Goal: Information Seeking & Learning: Learn about a topic

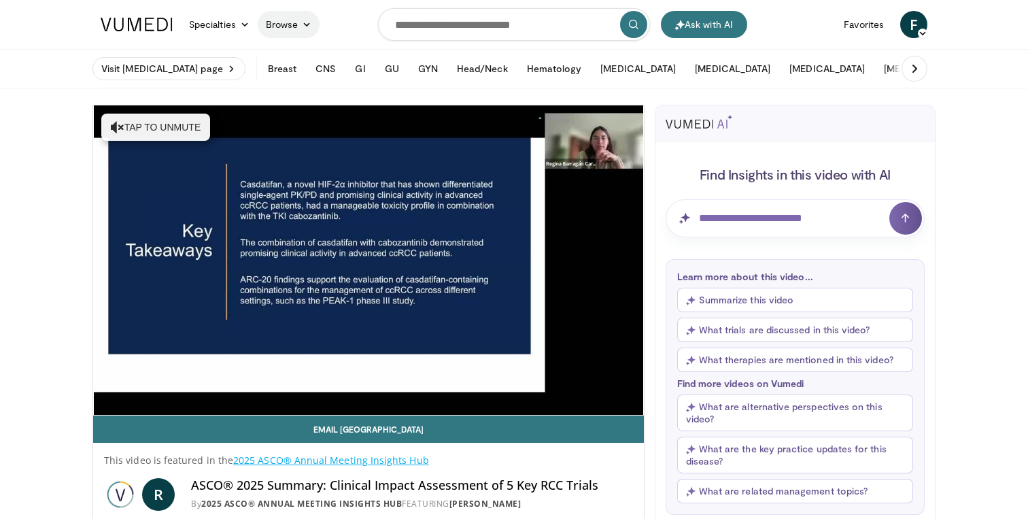
click at [305, 25] on icon at bounding box center [307, 25] width 10 height 10
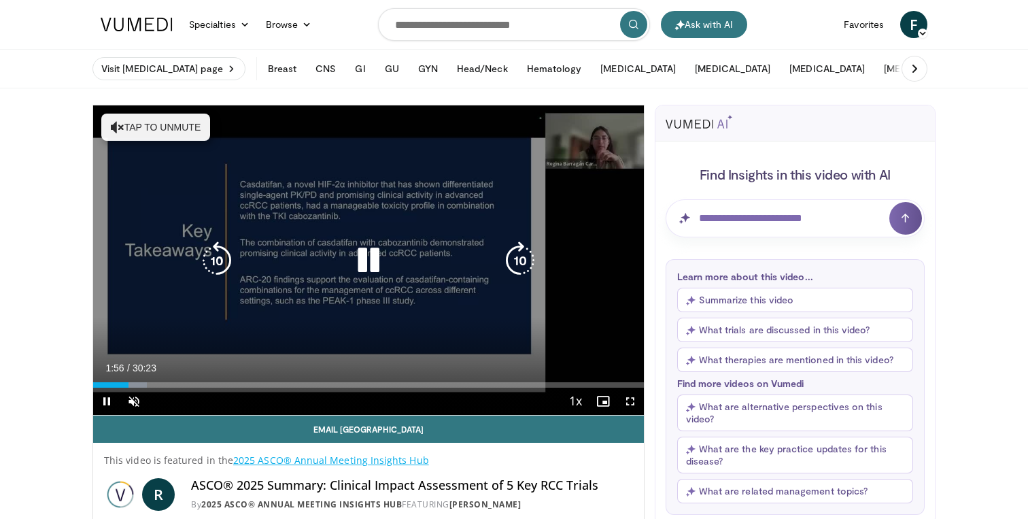
click at [120, 126] on icon "Video Player" at bounding box center [118, 127] width 14 height 14
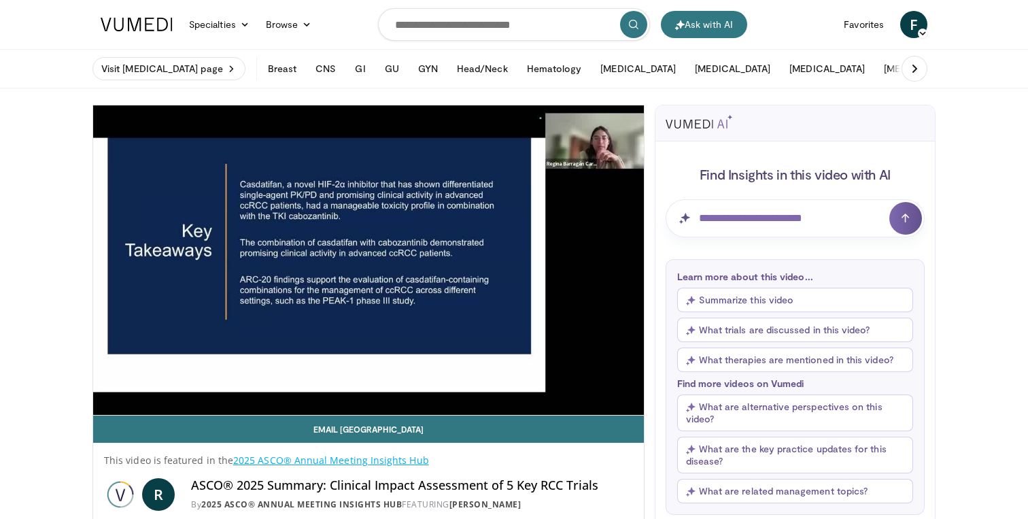
click at [913, 63] on icon at bounding box center [915, 69] width 14 height 14
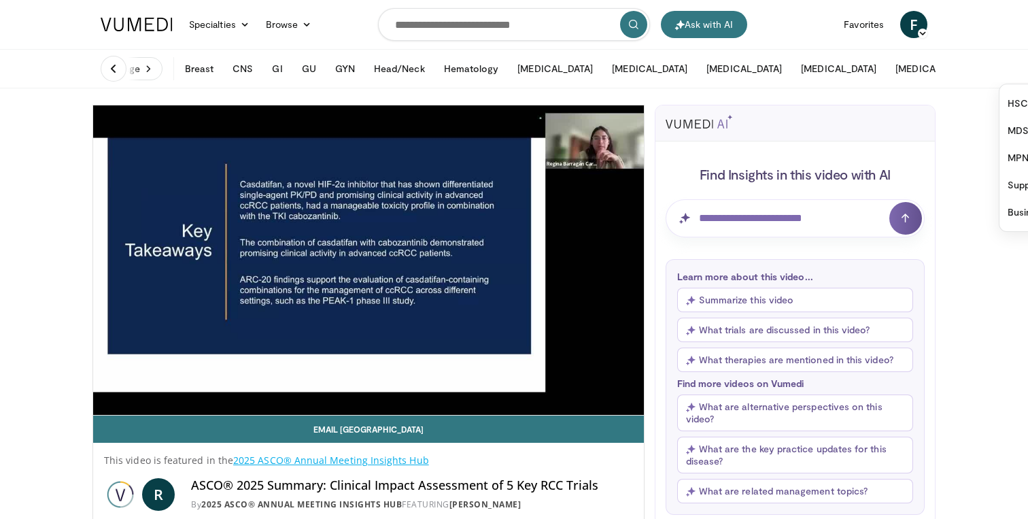
click at [965, 30] on header "Ask with AI Specialties Adult & Family Medicine Allergy, [MEDICAL_DATA], Immuno…" at bounding box center [514, 44] width 1028 height 88
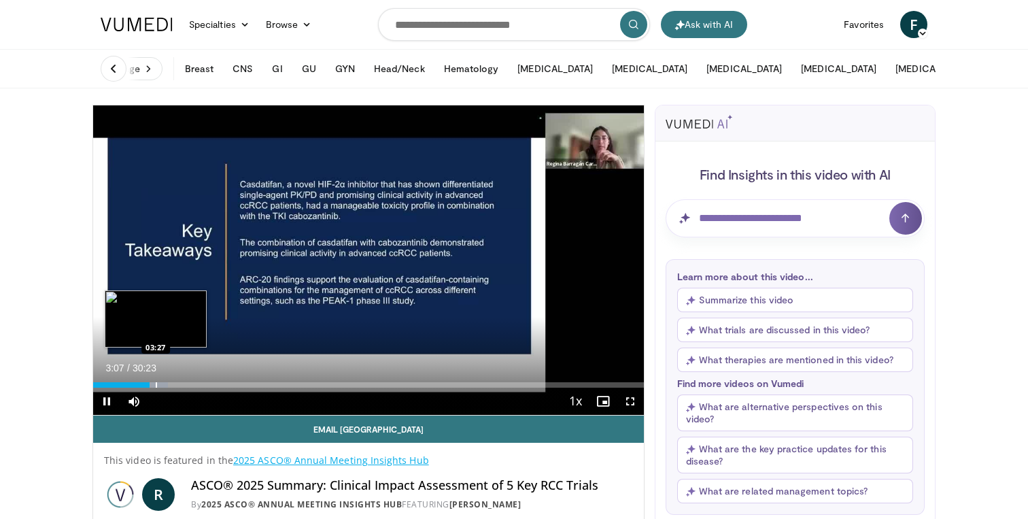
click at [156, 384] on div "Progress Bar" at bounding box center [156, 384] width 1 height 5
click at [167, 384] on div "Progress Bar" at bounding box center [167, 384] width 1 height 5
click at [175, 383] on div "Progress Bar" at bounding box center [175, 384] width 1 height 5
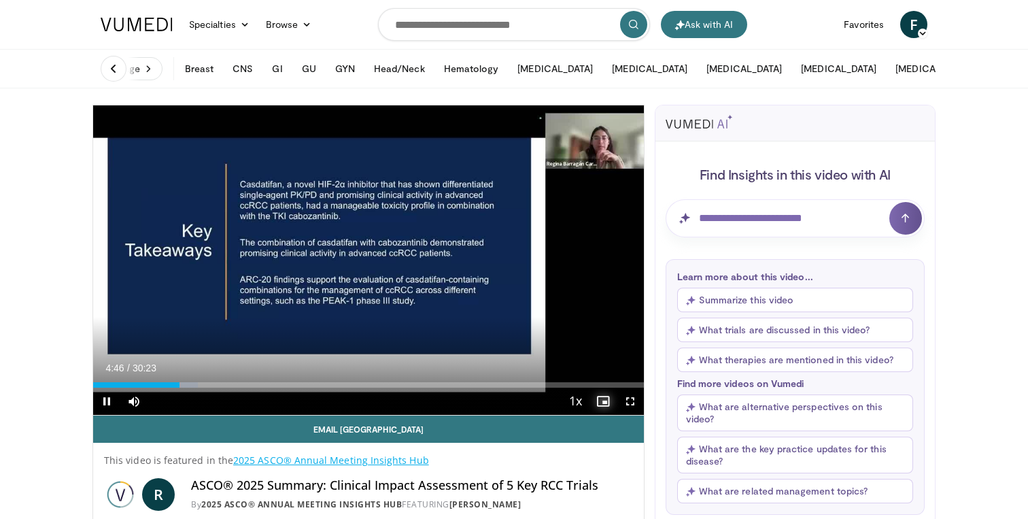
click at [603, 401] on span "Video Player" at bounding box center [603, 401] width 27 height 27
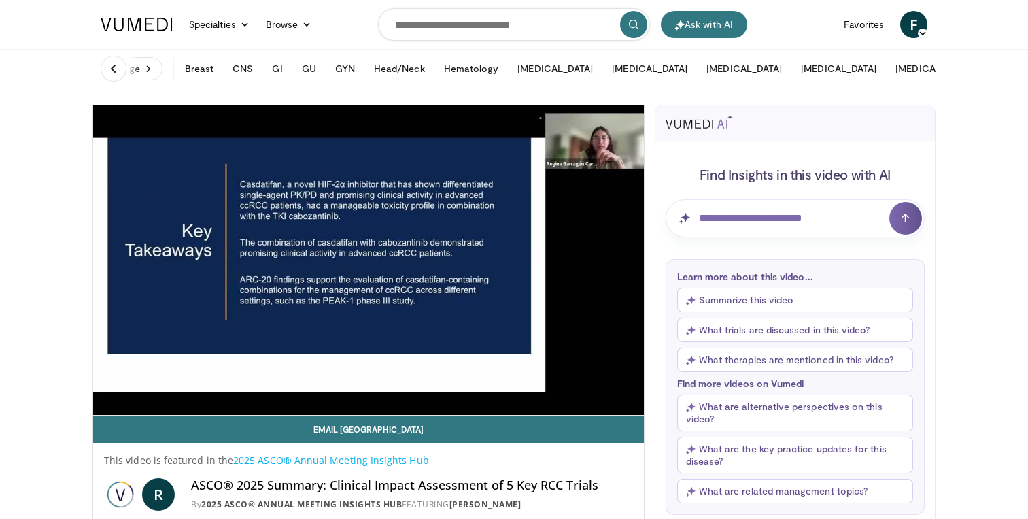
click at [603, 401] on video-js "**********" at bounding box center [368, 260] width 551 height 310
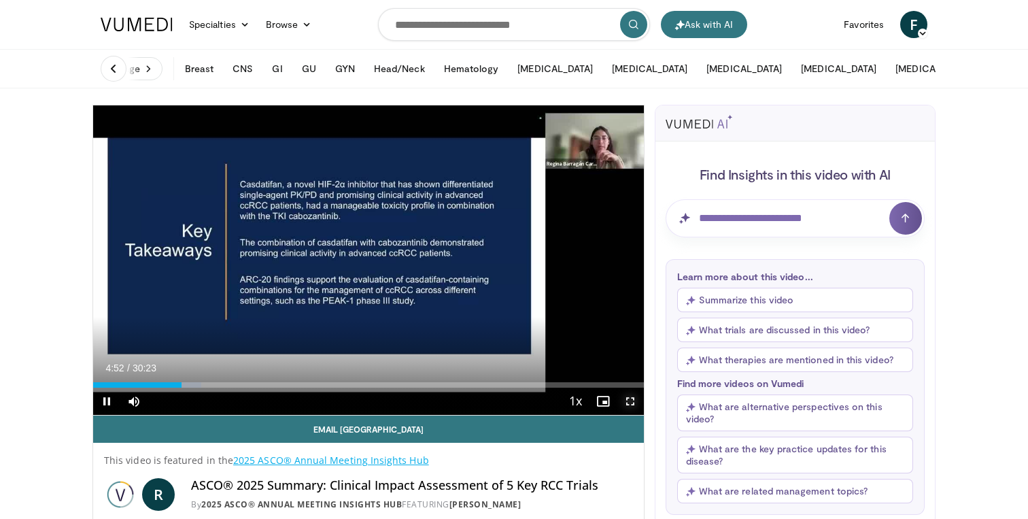
click at [628, 401] on span "Video Player" at bounding box center [630, 401] width 27 height 27
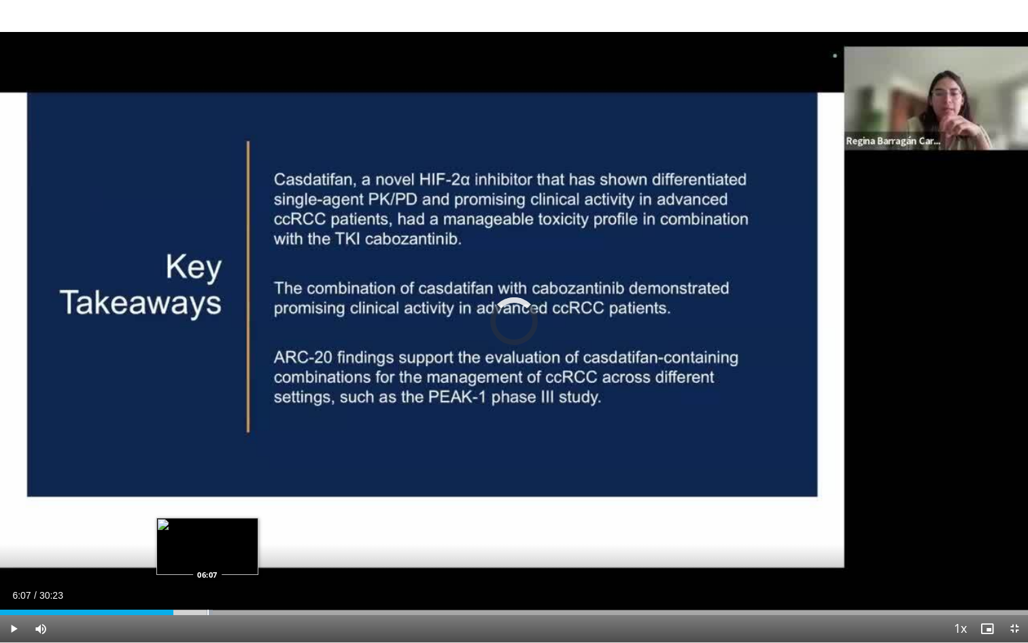
click at [207, 518] on div "Progress Bar" at bounding box center [207, 611] width 1 height 5
click at [1017, 518] on span "Video Player" at bounding box center [1014, 628] width 27 height 27
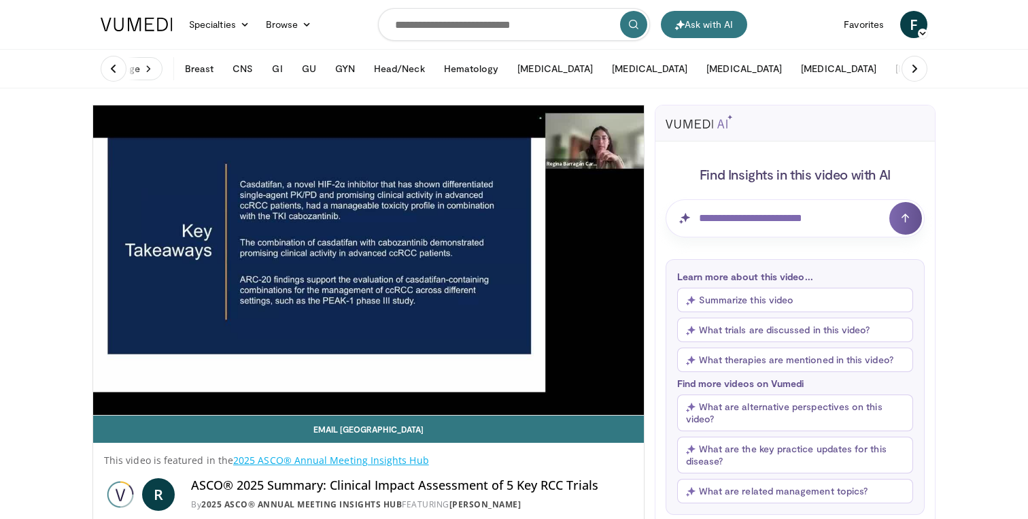
click at [298, 463] on link "2025 ASCO® Annual Meeting Insights Hub" at bounding box center [331, 460] width 196 height 13
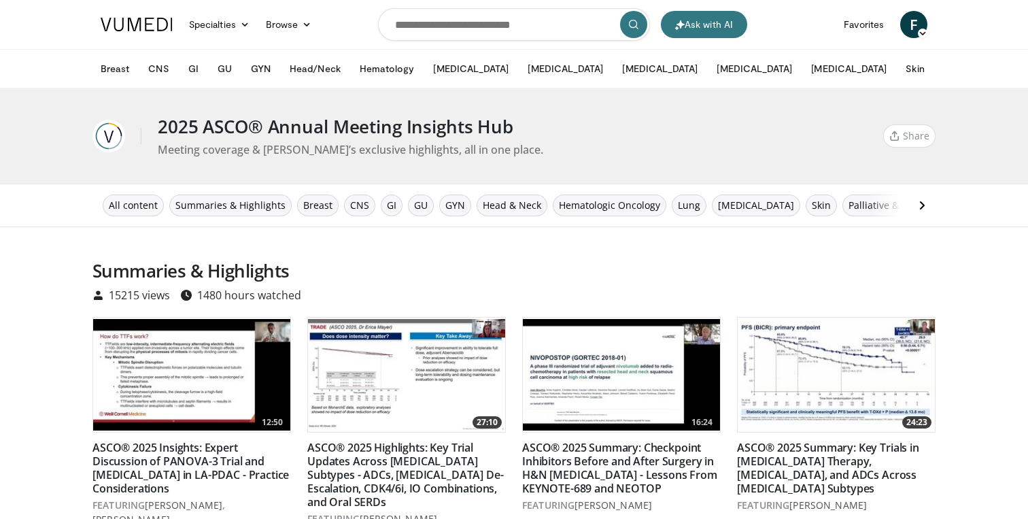
click at [971, 67] on icon at bounding box center [976, 69] width 10 height 10
click at [937, 110] on link "HSCT" at bounding box center [1018, 103] width 162 height 27
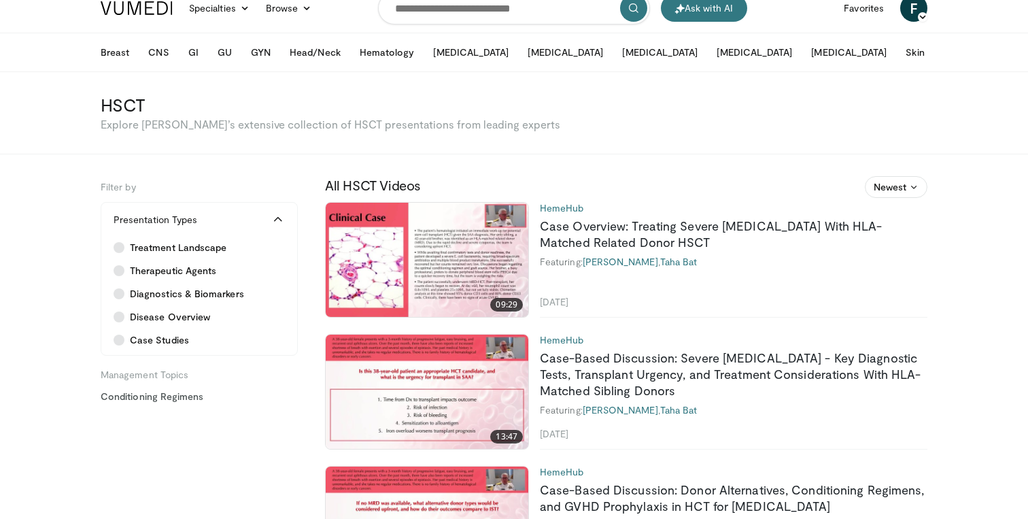
scroll to position [23, 0]
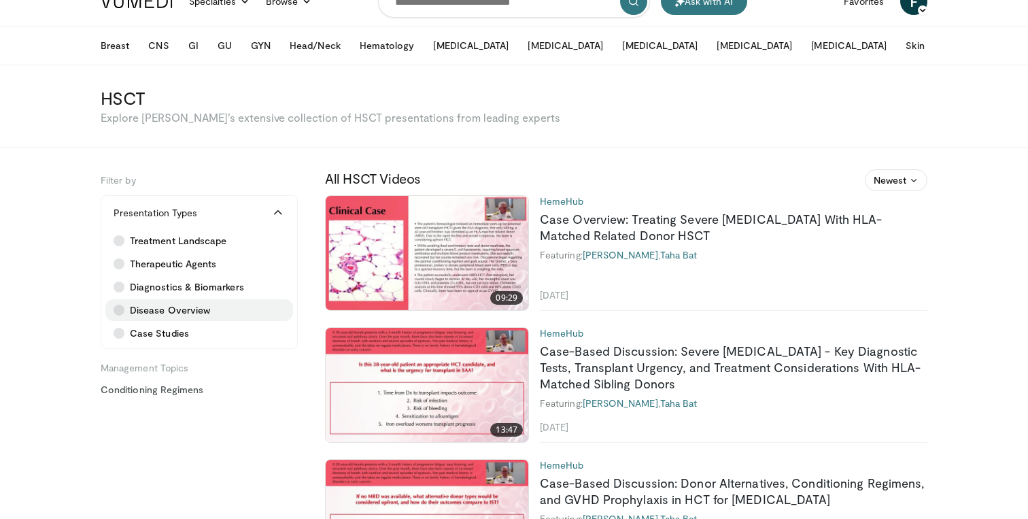
click at [124, 312] on icon at bounding box center [119, 310] width 11 height 11
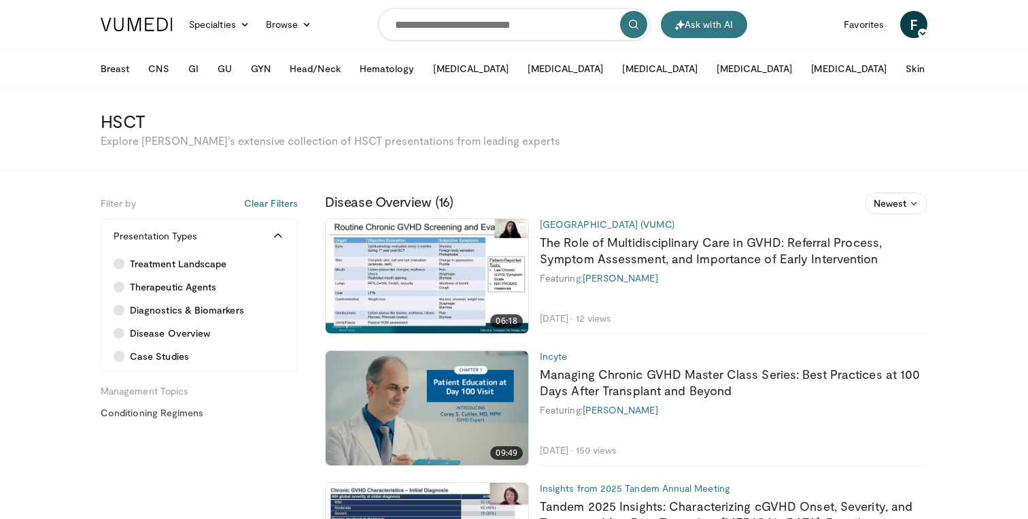
click at [971, 67] on icon at bounding box center [976, 69] width 10 height 10
click at [120, 284] on icon at bounding box center [119, 287] width 11 height 11
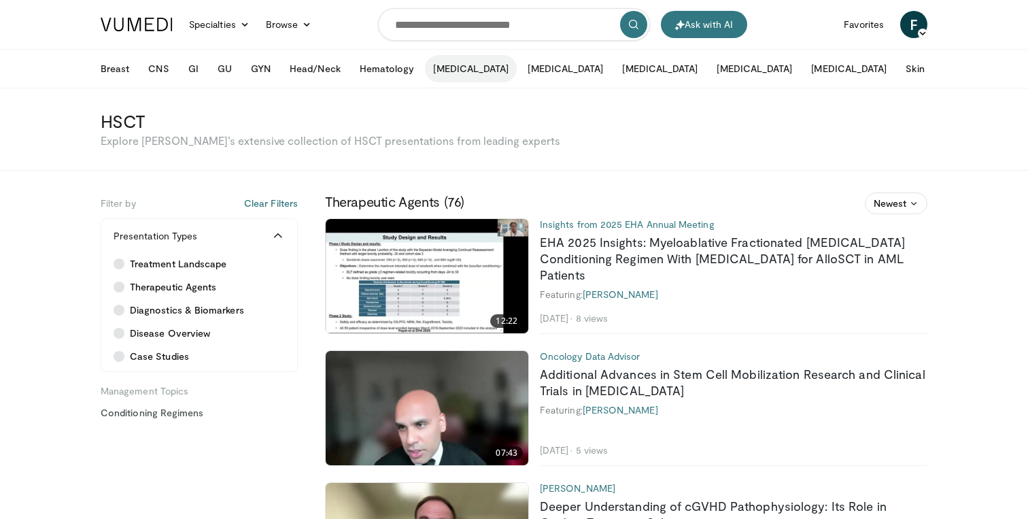
click at [444, 67] on button "[MEDICAL_DATA]" at bounding box center [471, 68] width 92 height 27
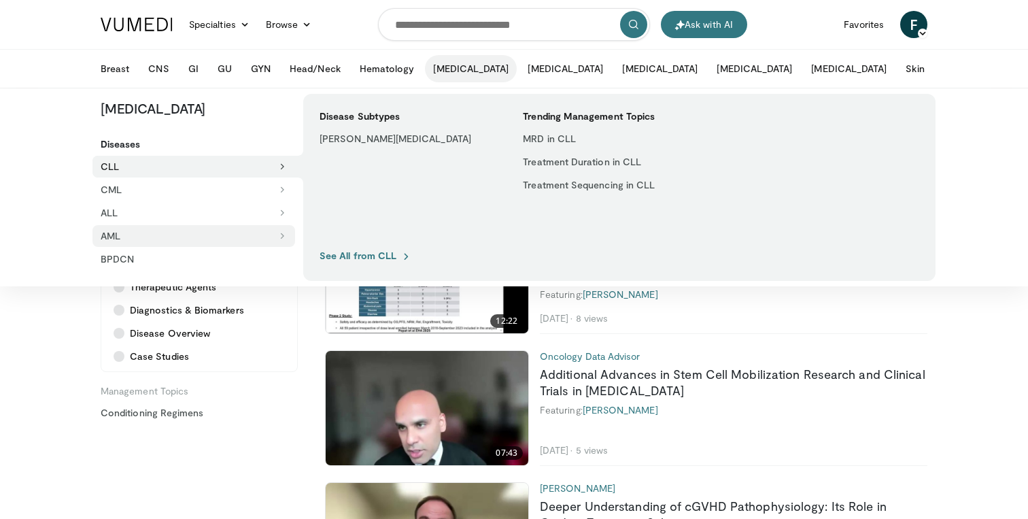
click at [152, 237] on button "AML" at bounding box center [194, 236] width 203 height 22
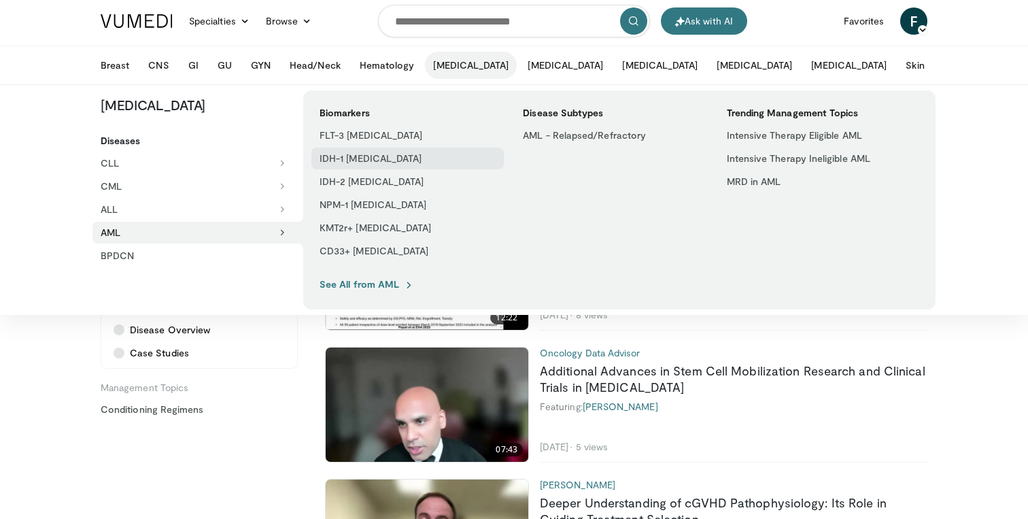
scroll to position [1, 0]
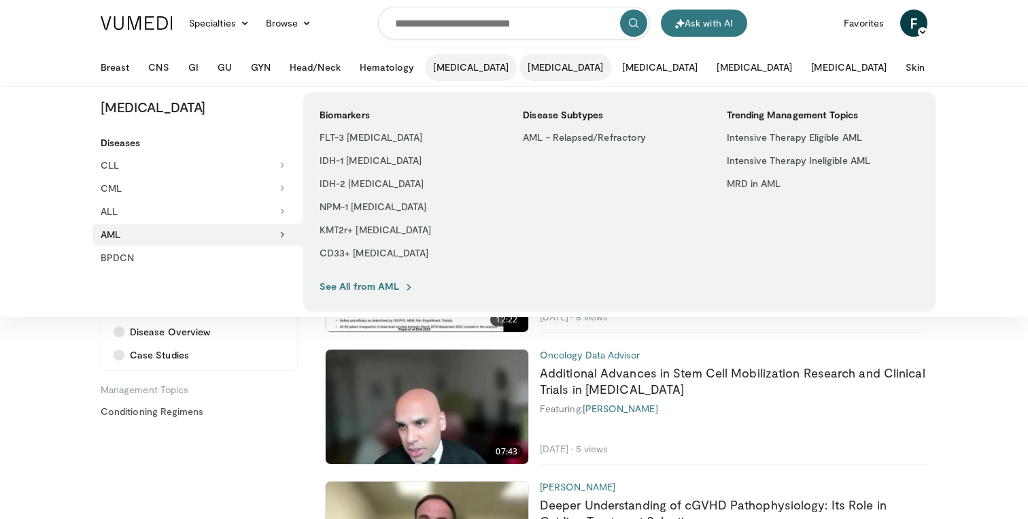
click at [521, 71] on button "[MEDICAL_DATA]" at bounding box center [566, 67] width 92 height 27
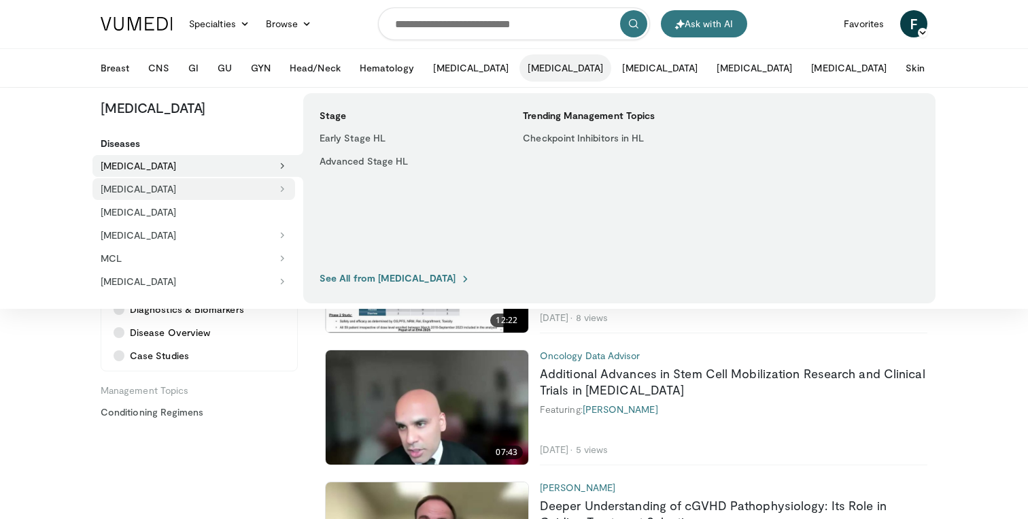
scroll to position [0, 0]
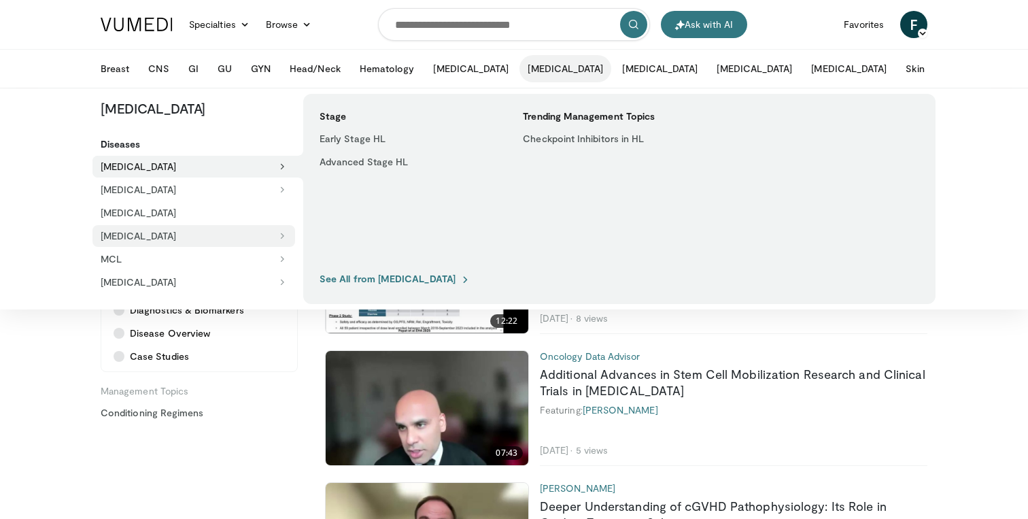
click at [124, 236] on button "[MEDICAL_DATA]" at bounding box center [194, 236] width 203 height 22
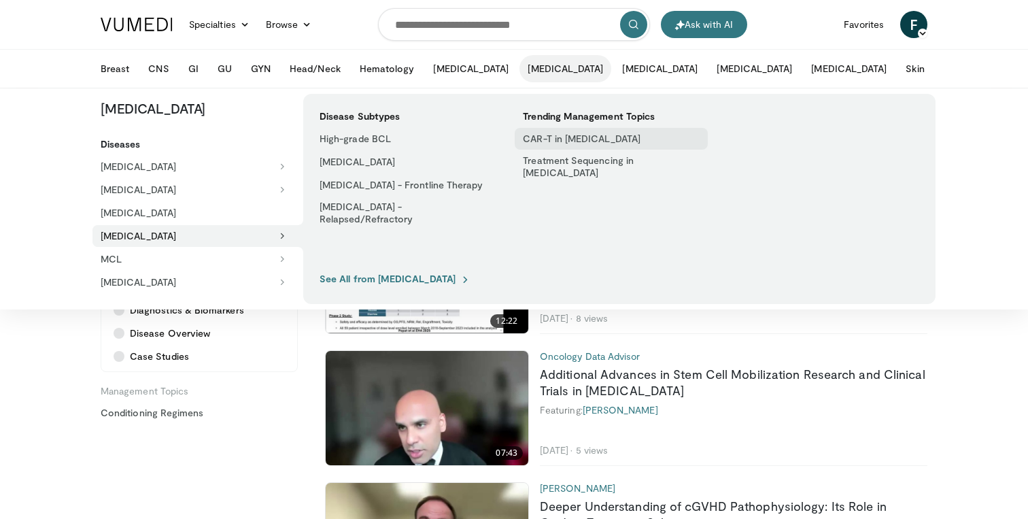
click at [546, 138] on link "CAR-T in [MEDICAL_DATA]" at bounding box center [611, 139] width 192 height 22
